Goal: Task Accomplishment & Management: Use online tool/utility

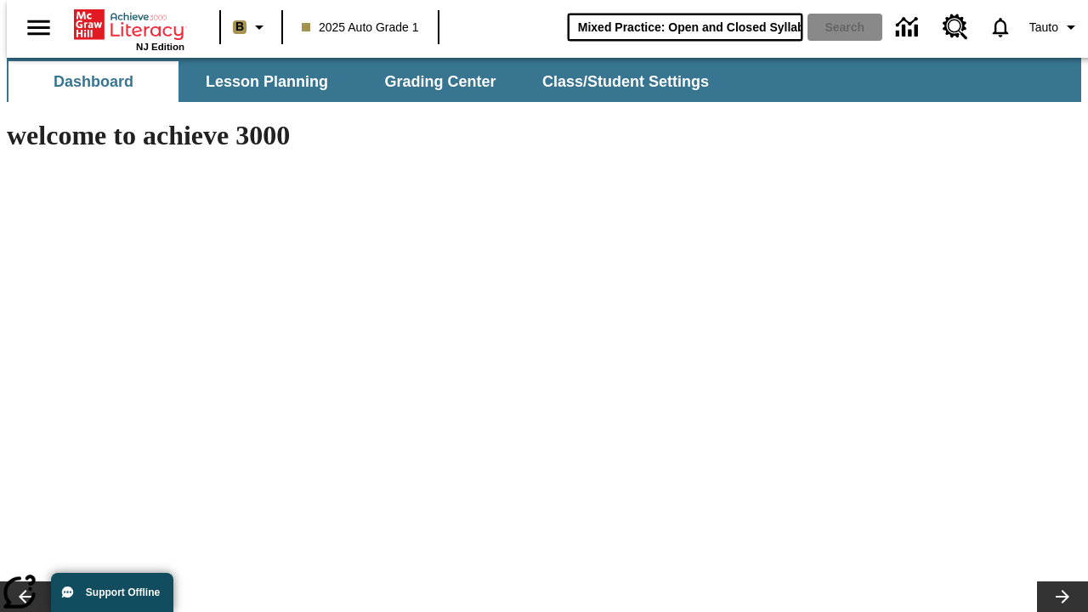
type input "Mixed Practice: Open and Closed Syllables"
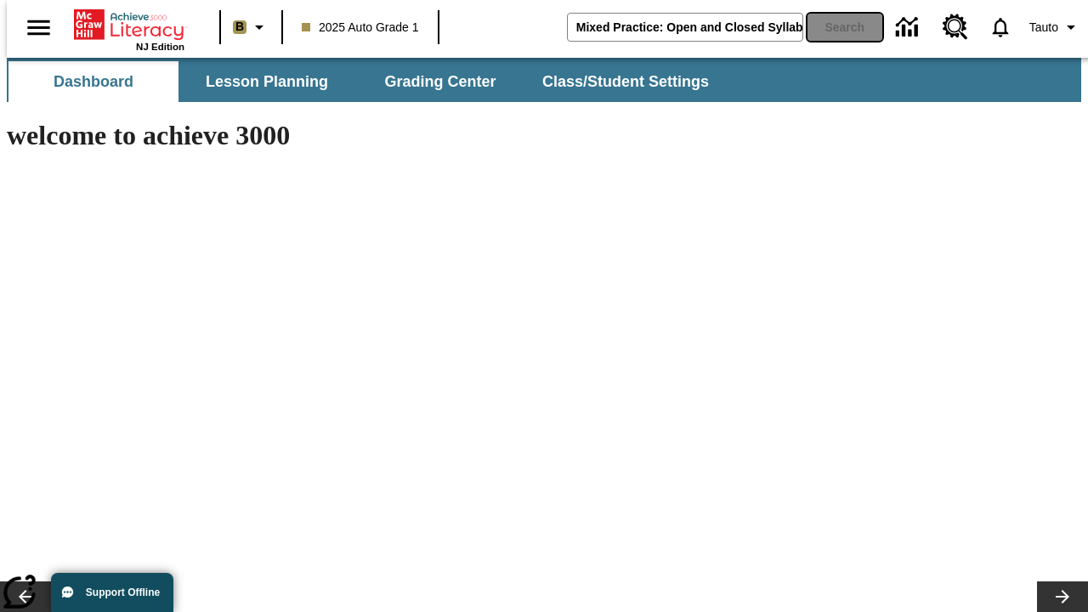
click at [835, 27] on button "Search" at bounding box center [845, 27] width 75 height 27
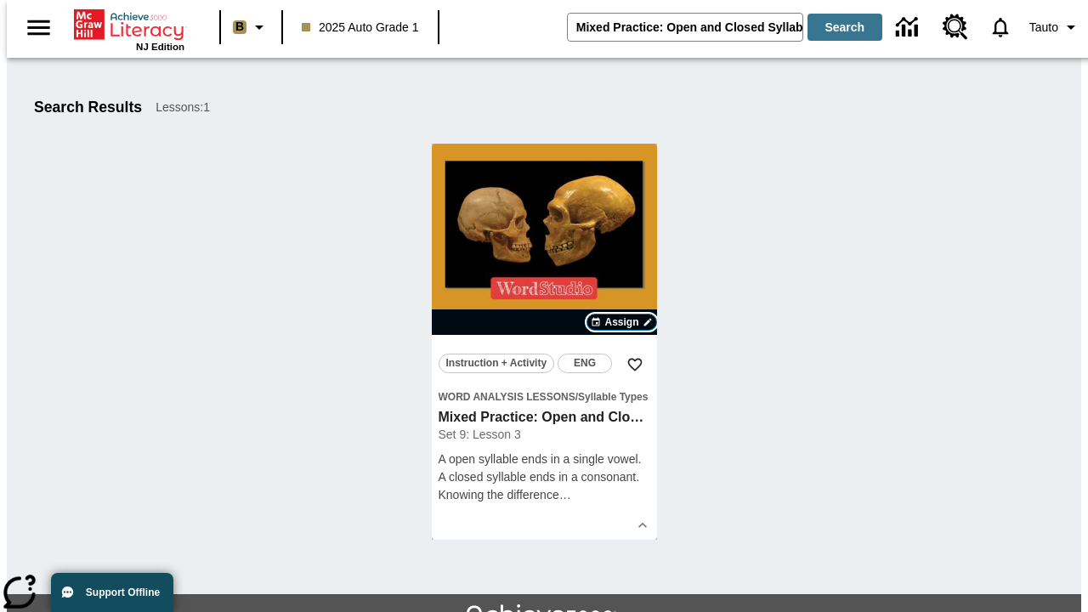
click at [622, 322] on span "Assign" at bounding box center [622, 322] width 34 height 15
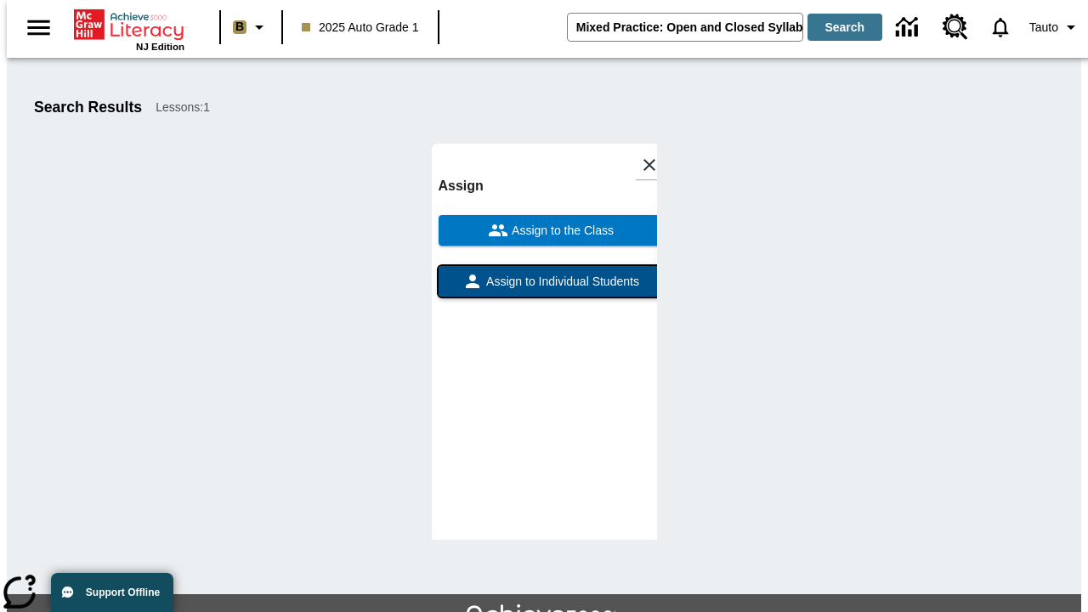
click at [544, 273] on span "Assign to Individual Students" at bounding box center [561, 282] width 156 height 18
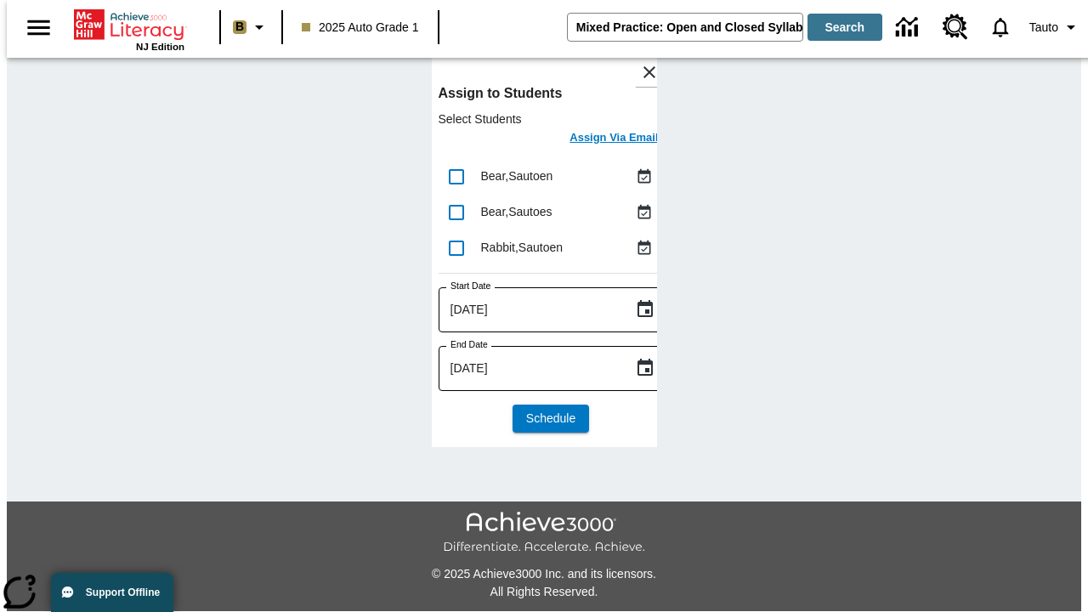
click at [456, 176] on input "lesson details" at bounding box center [457, 177] width 36 height 36
checkbox input "true"
click at [456, 212] on input "lesson details" at bounding box center [457, 213] width 36 height 36
checkbox input "true"
click at [456, 247] on input "lesson details" at bounding box center [457, 248] width 36 height 36
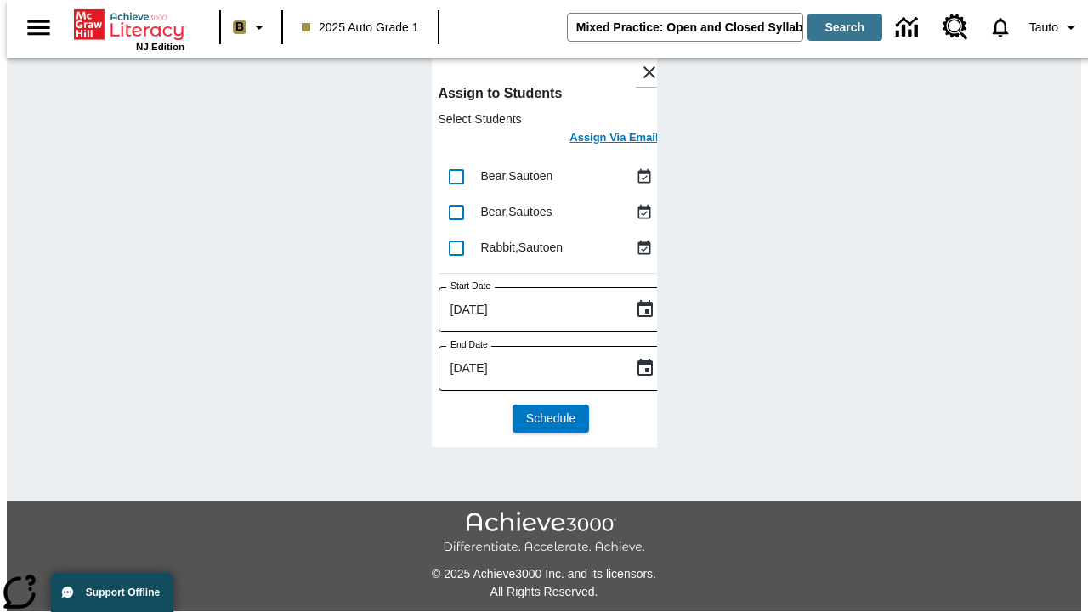
checkbox input "true"
click at [635, 310] on icon "Choose date, selected date is Oct 7, 2025" at bounding box center [645, 309] width 20 height 20
